Goal: Task Accomplishment & Management: Complete application form

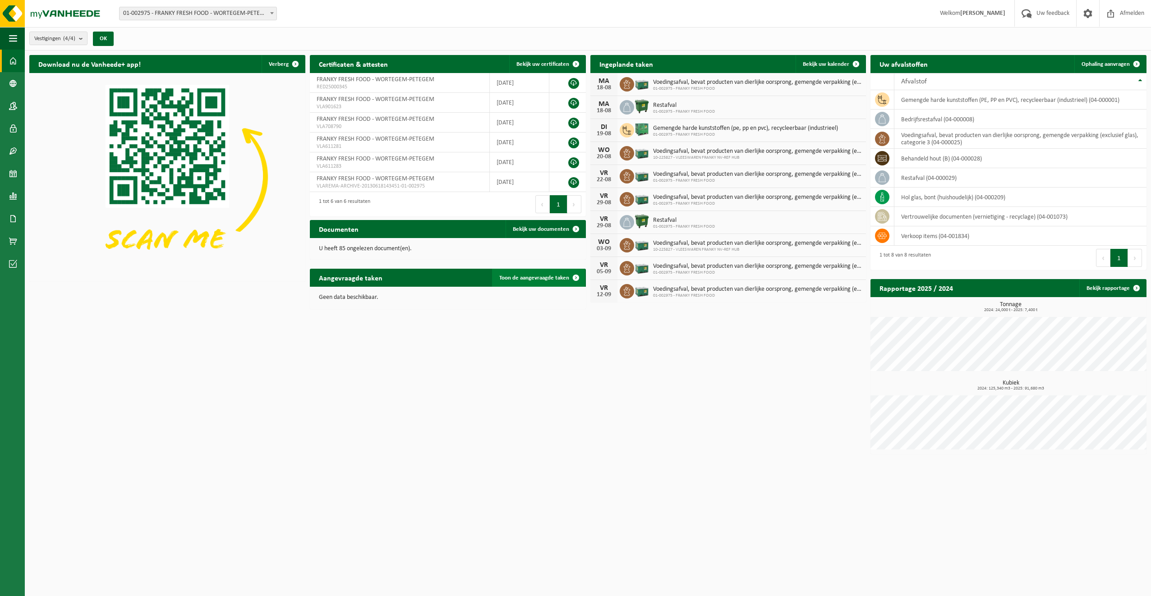
click at [543, 277] on span "Toon de aangevraagde taken" at bounding box center [534, 278] width 70 height 6
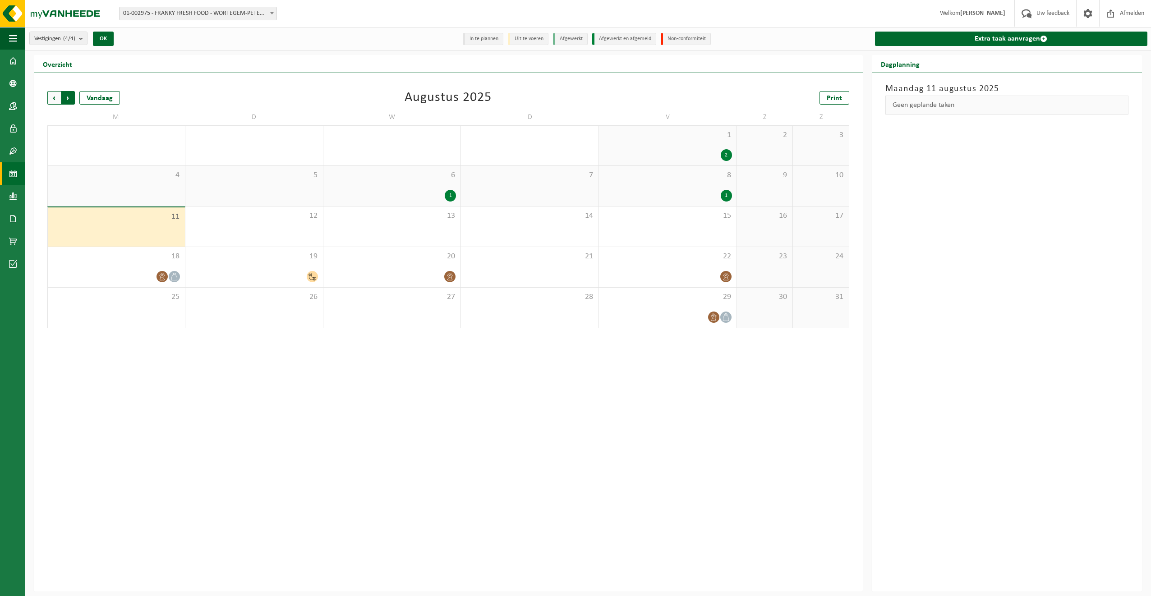
click at [48, 96] on span "Vorige" at bounding box center [54, 98] width 14 height 14
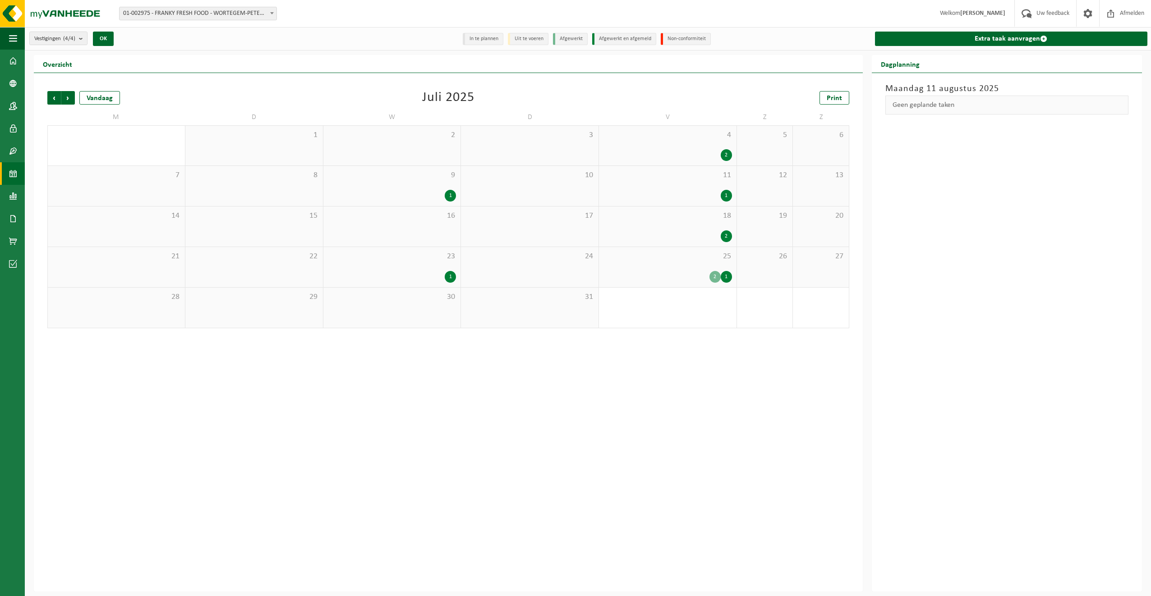
click at [714, 275] on div "2" at bounding box center [714, 277] width 11 height 12
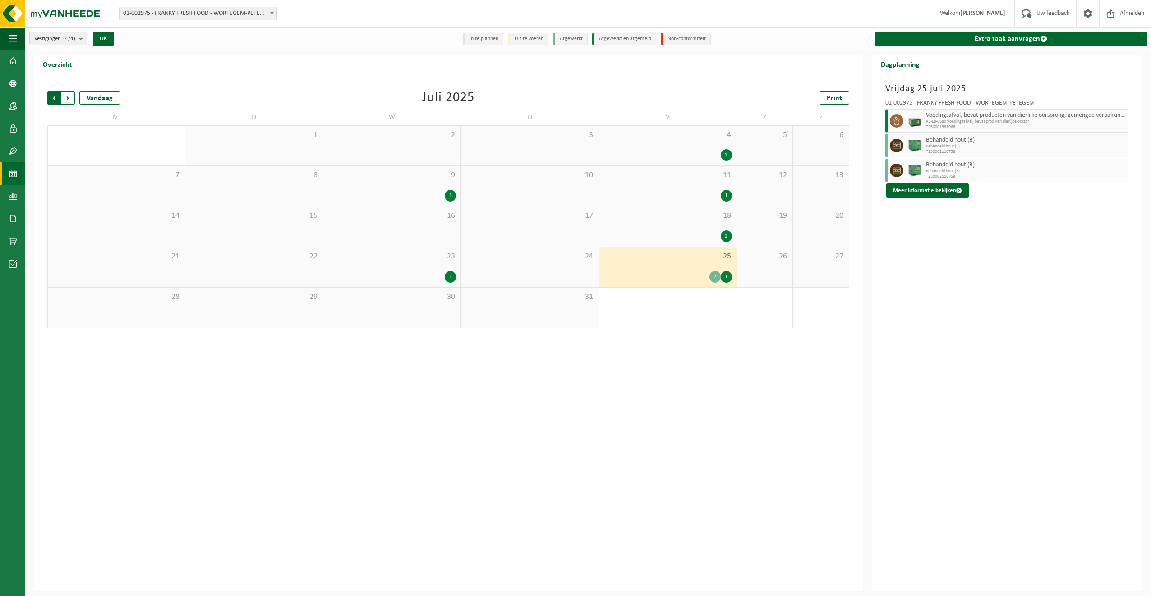
click at [67, 98] on span "Volgende" at bounding box center [68, 98] width 14 height 14
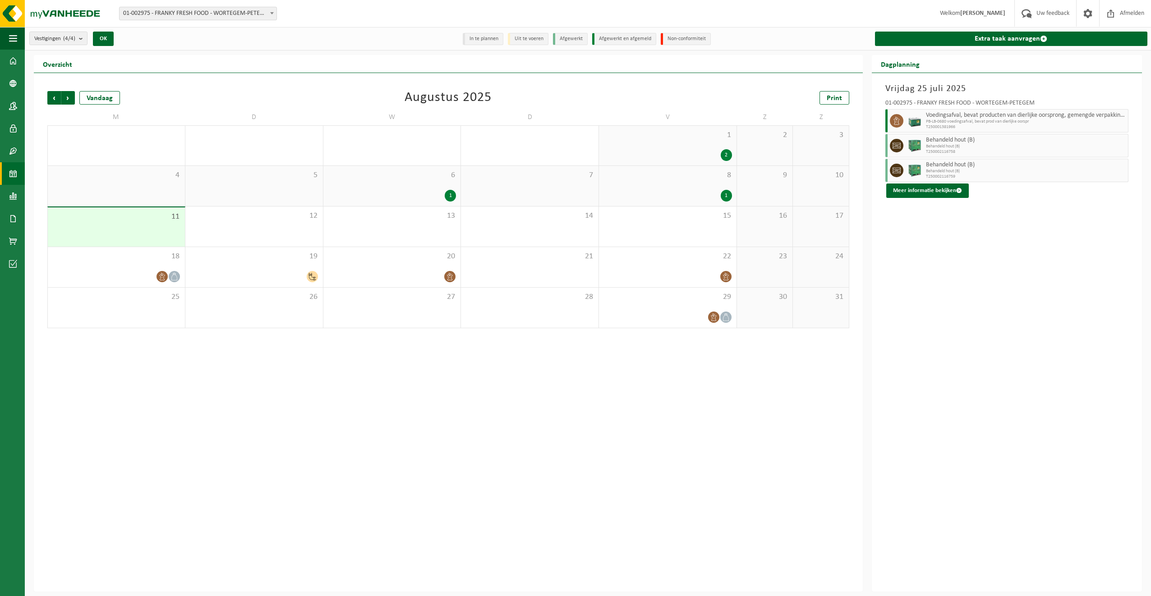
click at [728, 154] on div "2" at bounding box center [726, 155] width 11 height 12
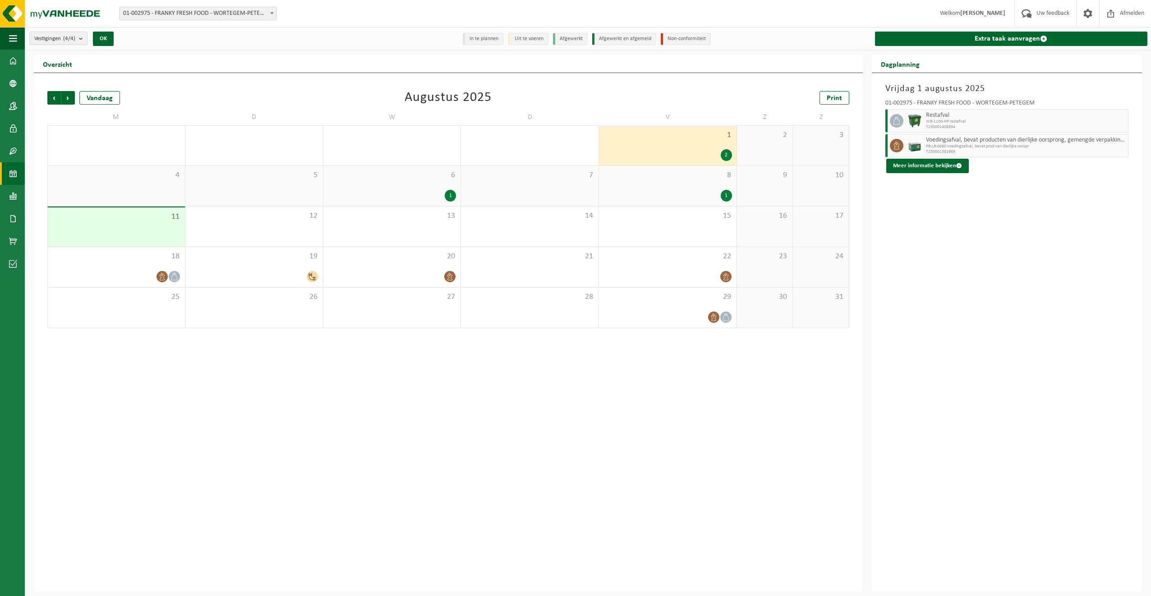
click at [725, 196] on div "1" at bounding box center [726, 196] width 11 height 12
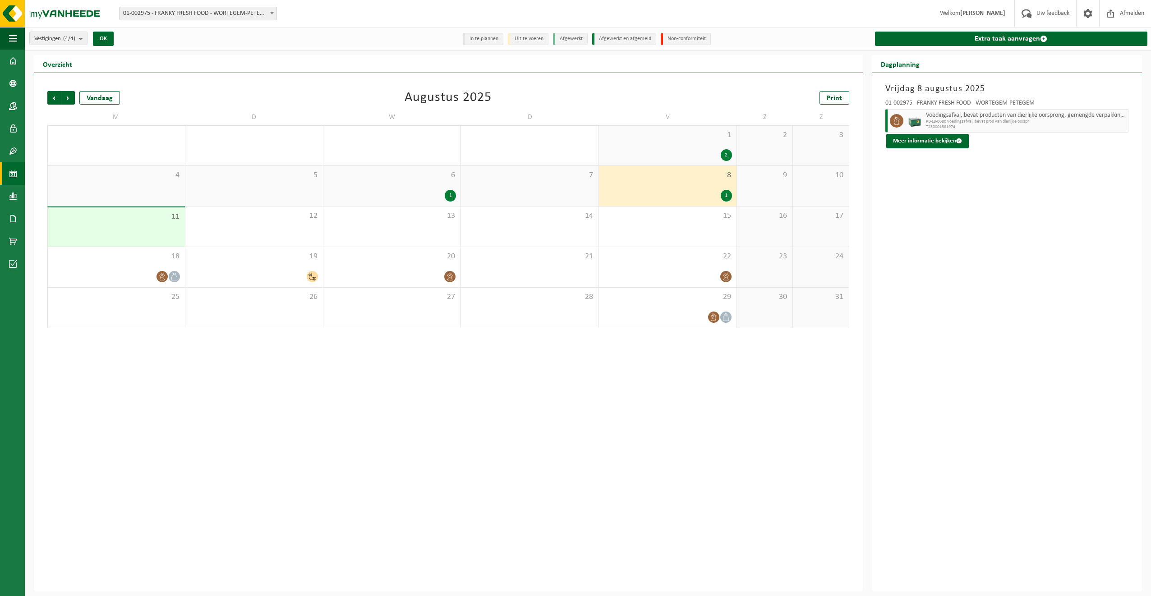
click at [447, 196] on div "1" at bounding box center [450, 196] width 11 height 12
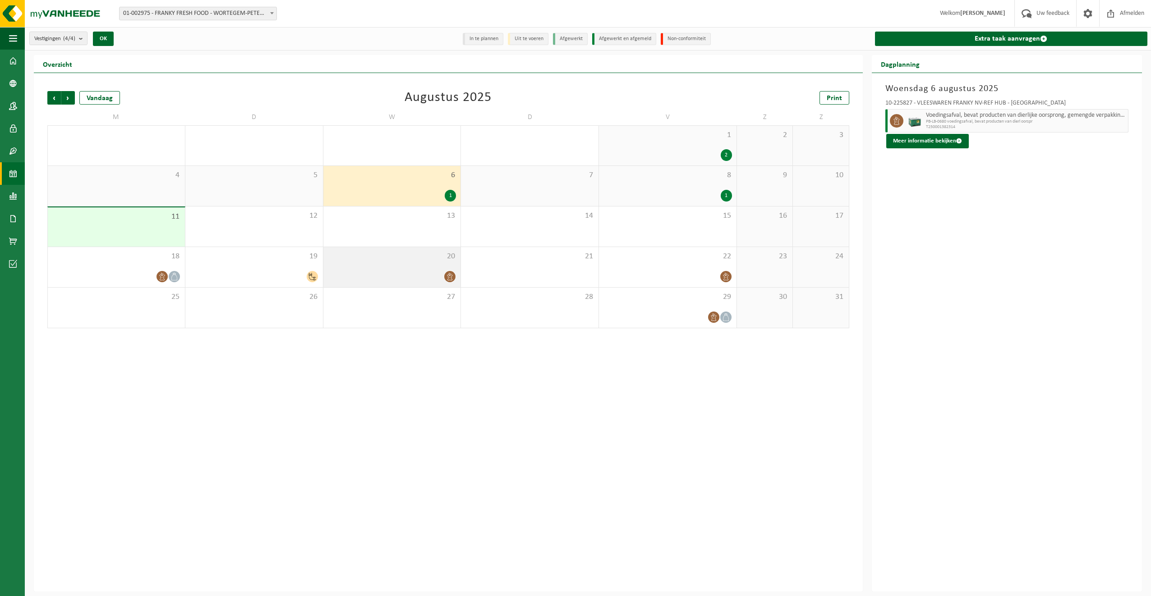
click at [450, 276] on icon at bounding box center [450, 277] width 8 height 8
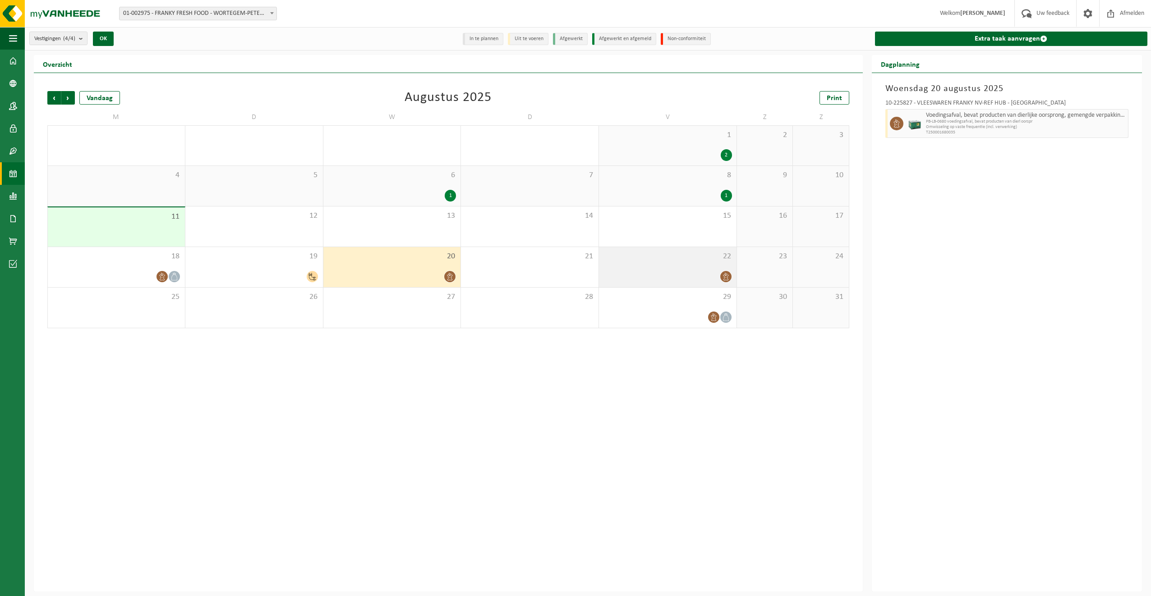
click at [725, 273] on icon at bounding box center [726, 277] width 8 height 8
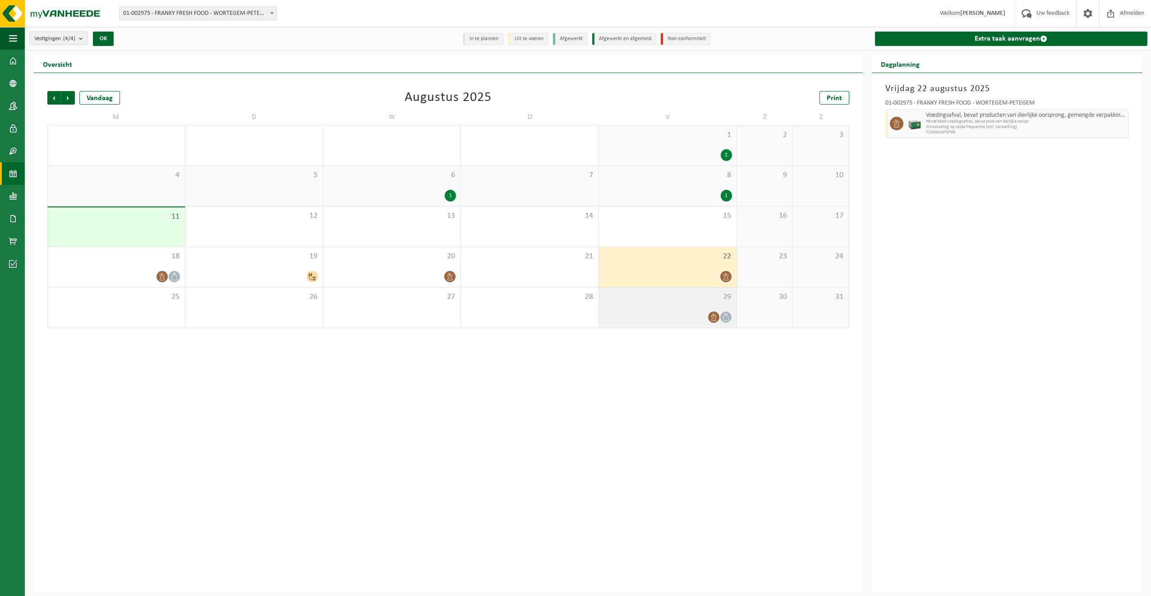
click at [713, 316] on icon at bounding box center [713, 317] width 5 height 8
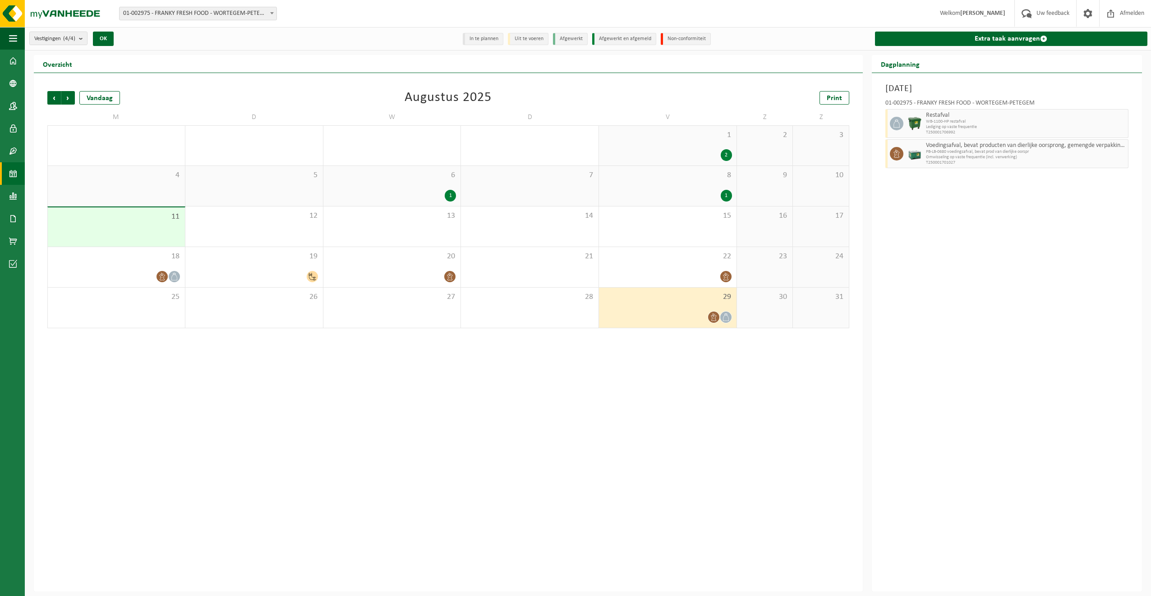
click at [725, 320] on icon at bounding box center [726, 317] width 8 height 8
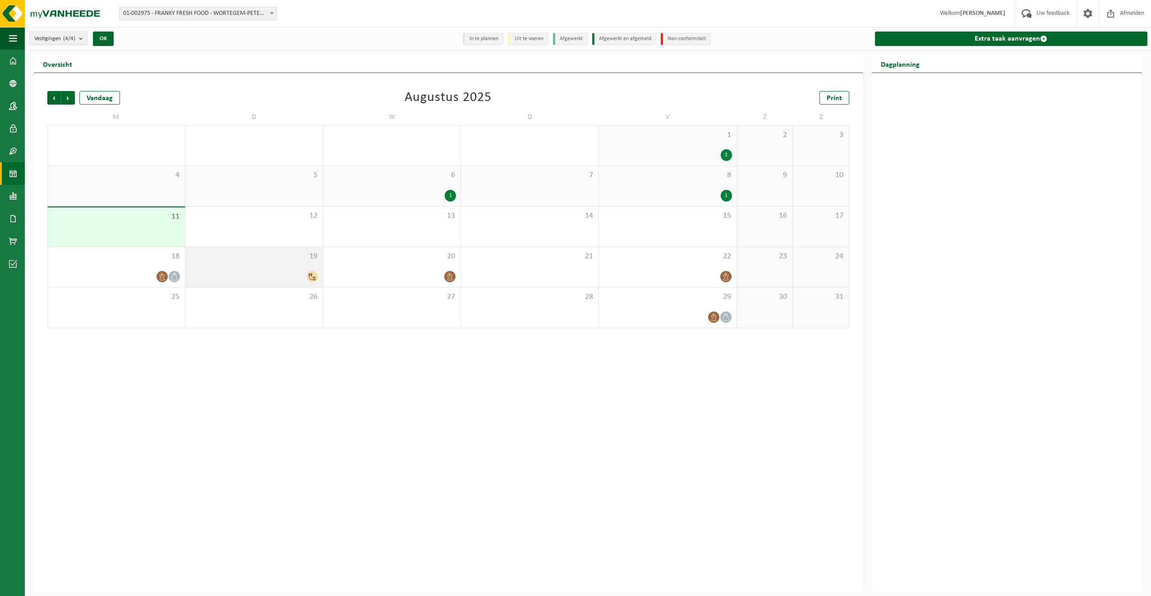
click at [309, 275] on icon at bounding box center [312, 277] width 8 height 8
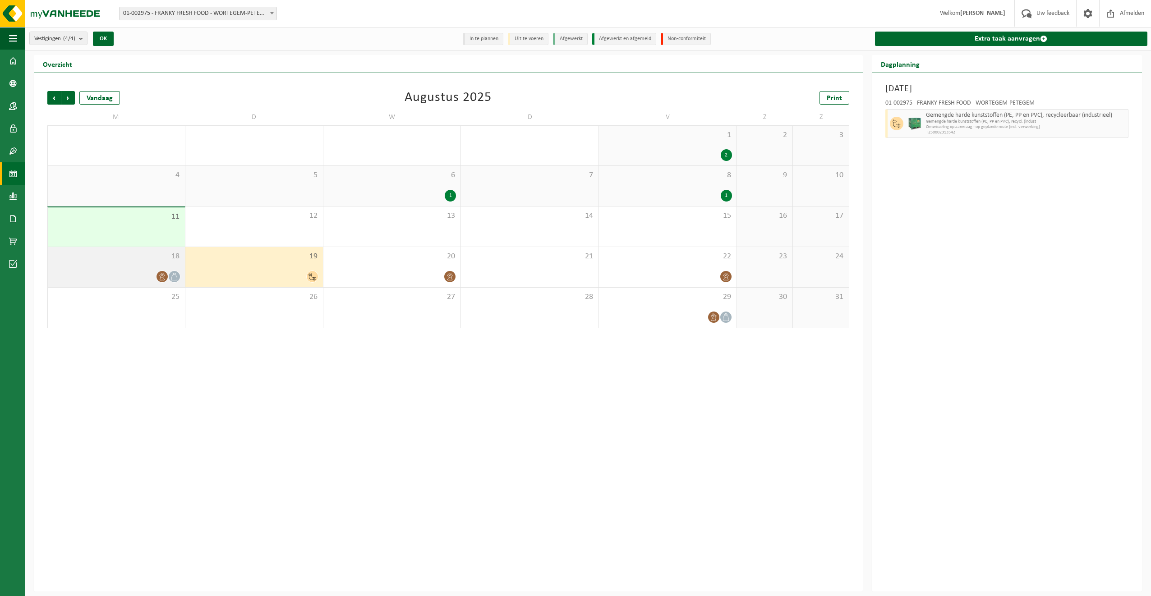
click at [162, 276] on icon at bounding box center [162, 277] width 8 height 8
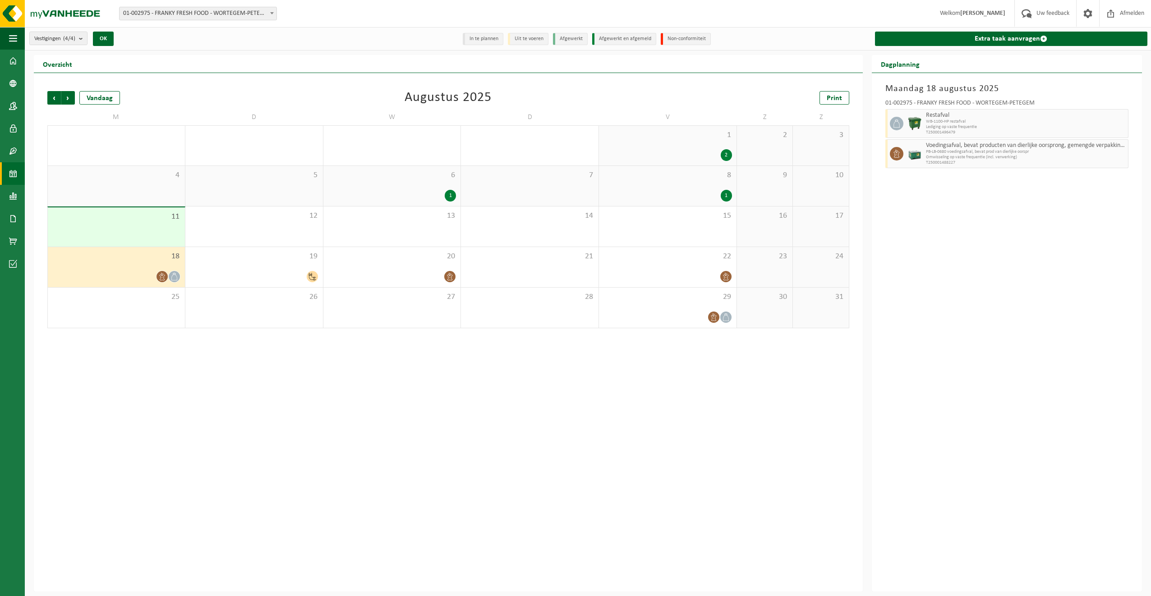
click at [174, 275] on icon at bounding box center [174, 277] width 8 height 8
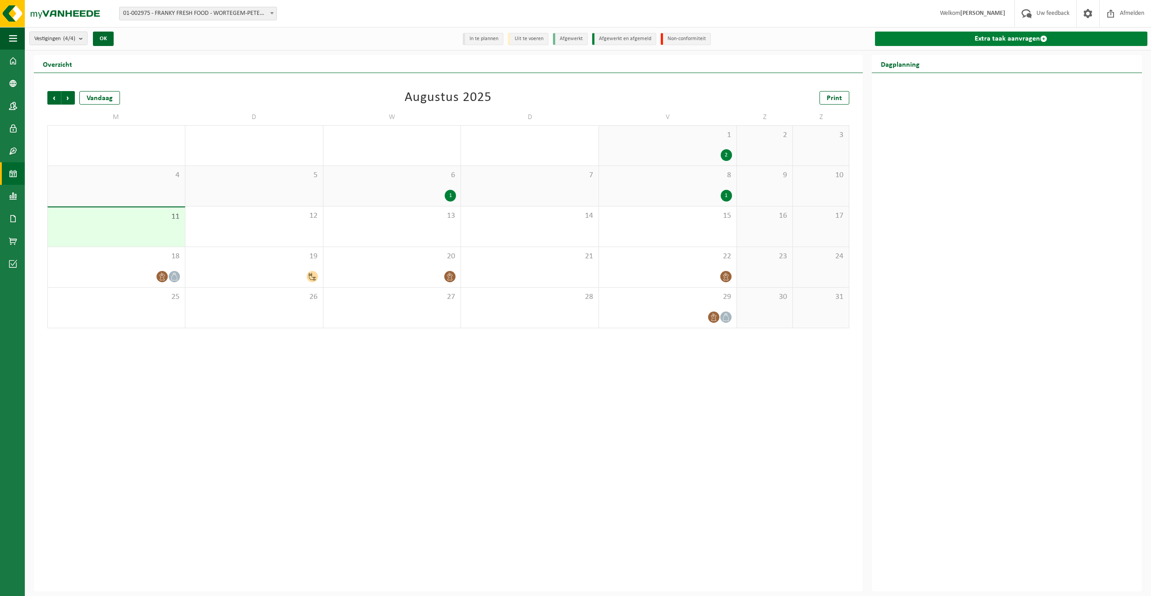
click at [1042, 37] on span at bounding box center [1043, 38] width 7 height 7
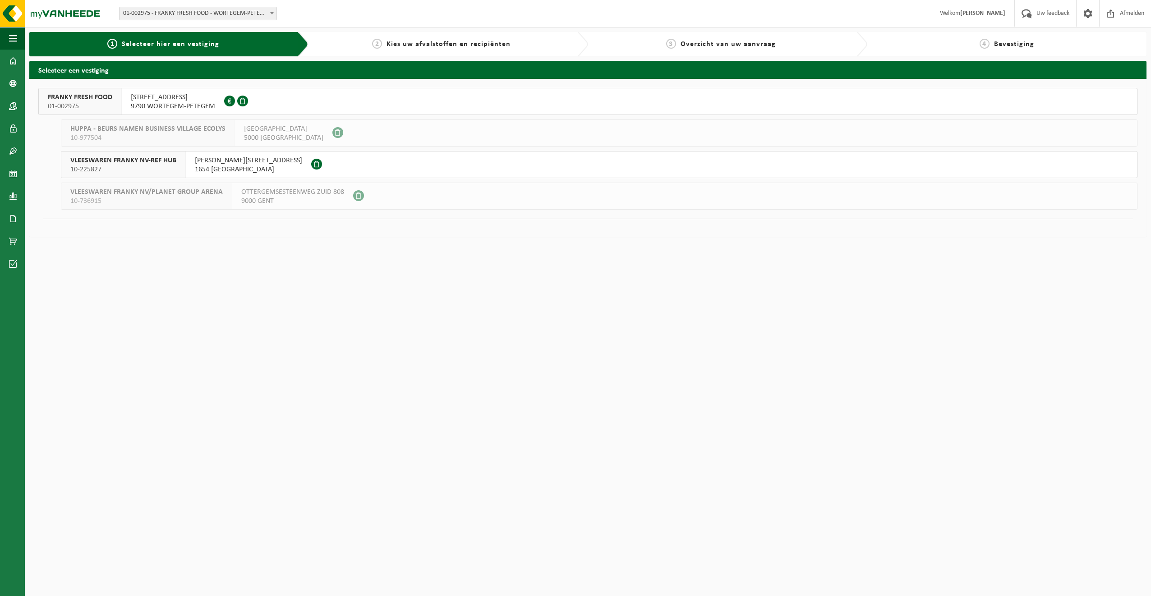
click at [149, 99] on span "WAREGEMSEWEG 28" at bounding box center [173, 97] width 84 height 9
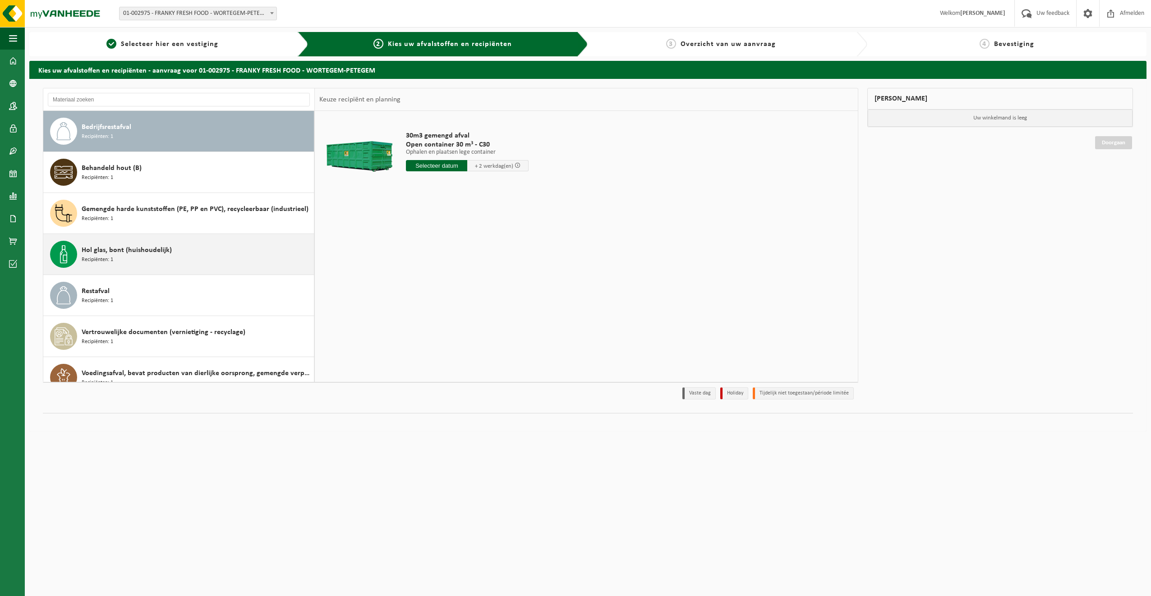
click at [125, 260] on div "Hol glas, bont (huishoudelijk) Recipiënten: 1" at bounding box center [197, 254] width 230 height 27
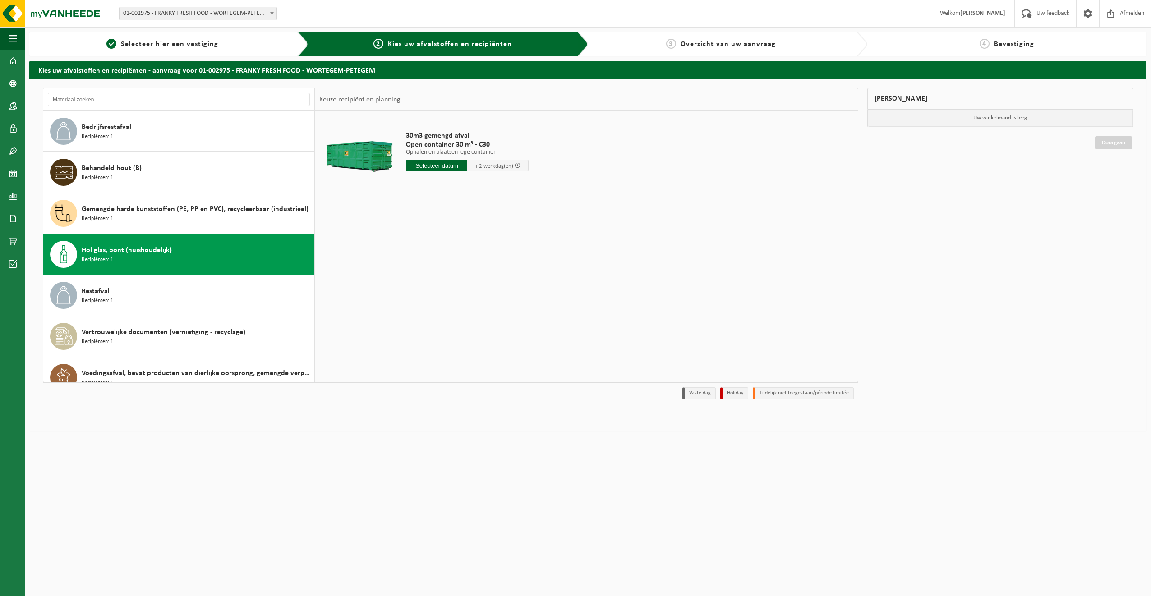
scroll to position [16, 0]
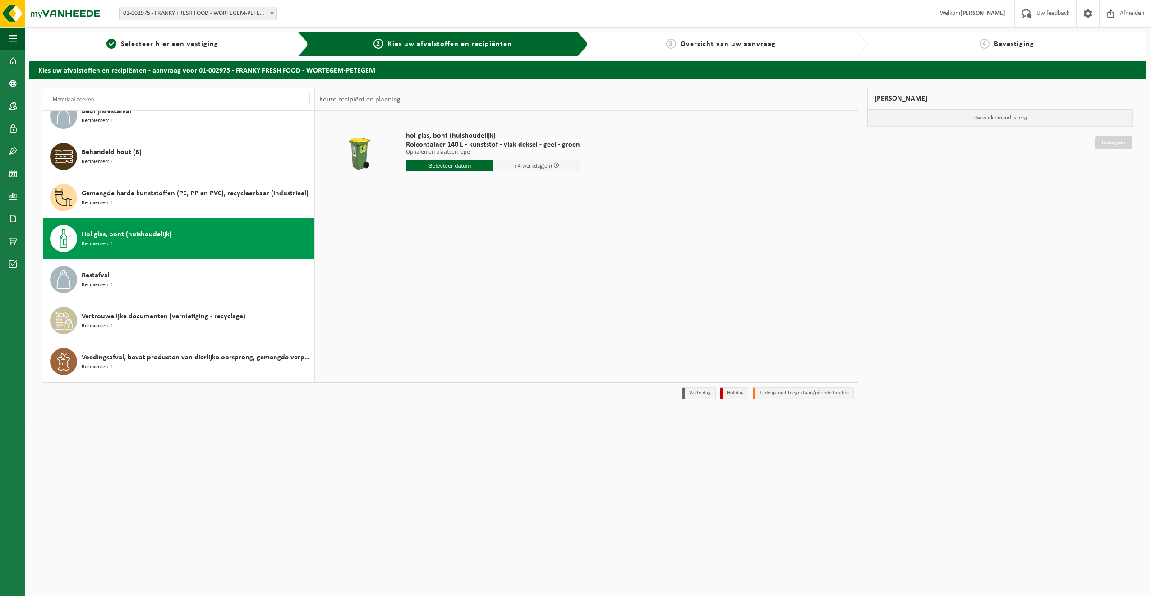
click at [462, 165] on input "text" at bounding box center [449, 165] width 87 height 11
click at [448, 245] on div "13" at bounding box center [446, 246] width 16 height 14
type input "Van 2025-08-13"
click at [436, 216] on button "In winkelmand" at bounding box center [432, 216] width 50 height 14
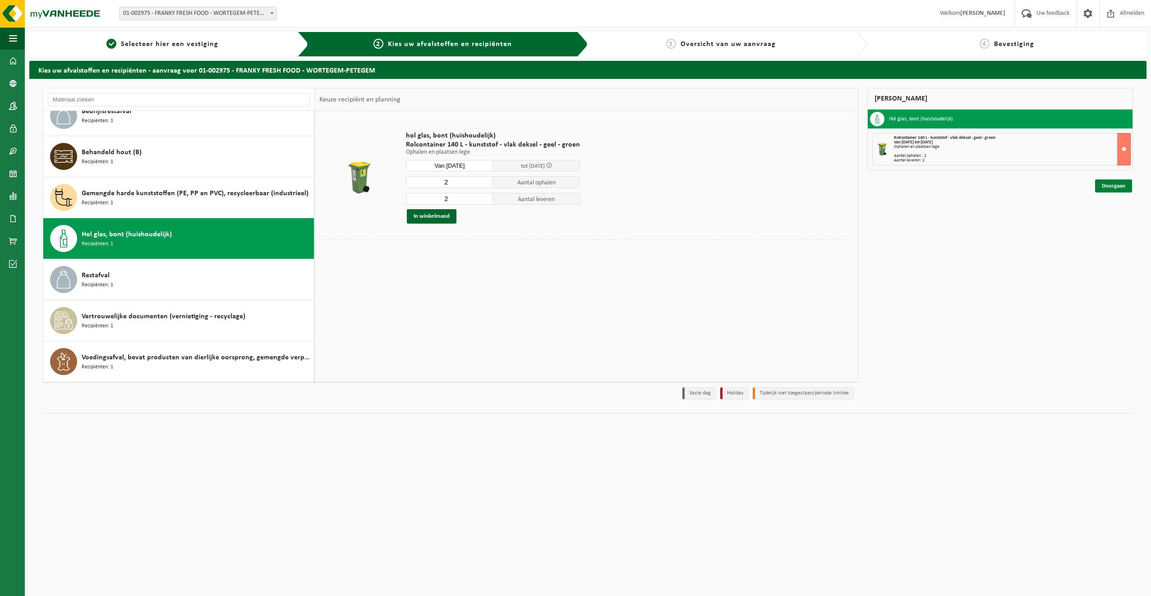
click at [1122, 185] on link "Doorgaan" at bounding box center [1113, 185] width 37 height 13
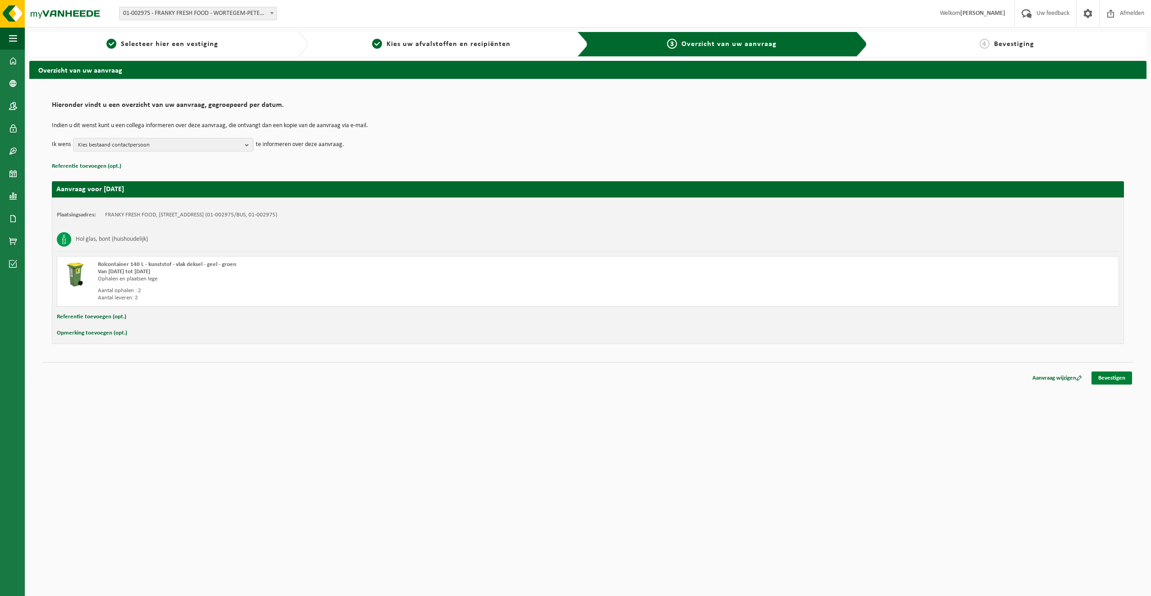
click at [1120, 377] on link "Bevestigen" at bounding box center [1111, 378] width 41 height 13
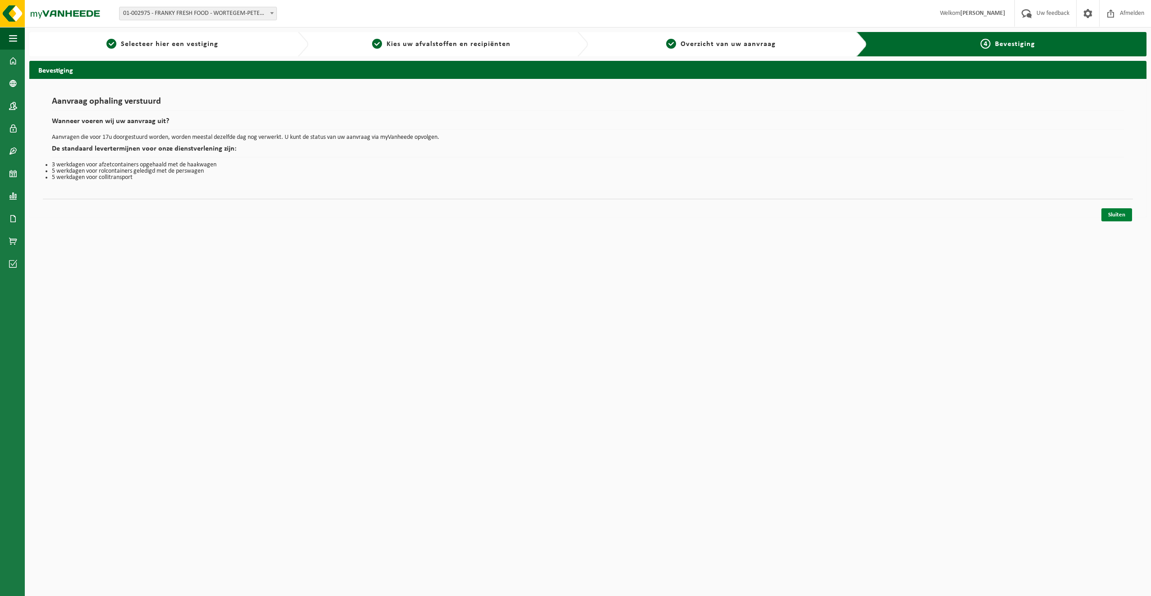
click at [1122, 215] on link "Sluiten" at bounding box center [1116, 214] width 31 height 13
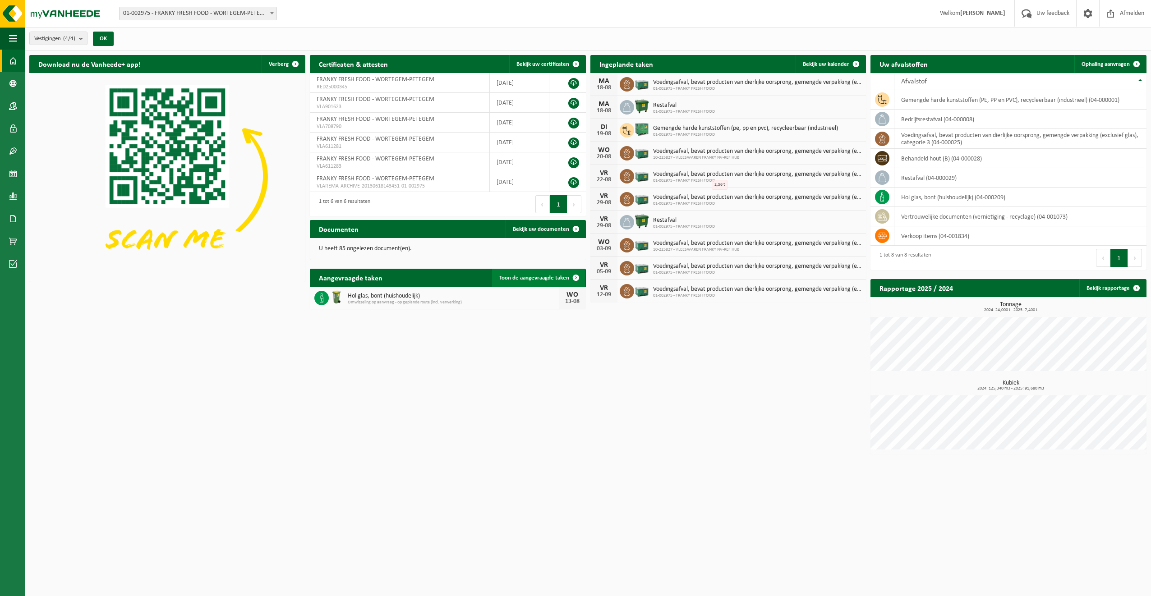
click at [530, 277] on span "Toon de aangevraagde taken" at bounding box center [534, 278] width 70 height 6
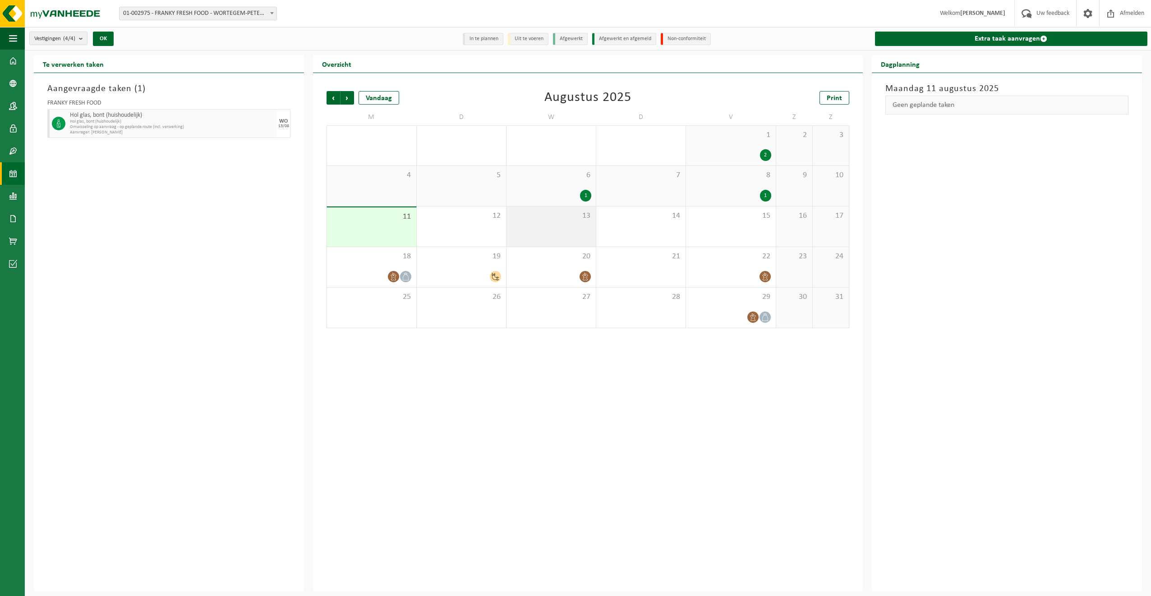
click at [553, 222] on div "13" at bounding box center [550, 227] width 89 height 40
click at [160, 182] on div "Aangevraagde taken ( 1 ) FRANKY FRESH FOOD Hol glas, bont (huishoudelijk) Hol g…" at bounding box center [169, 332] width 270 height 519
